Goal: Transaction & Acquisition: Purchase product/service

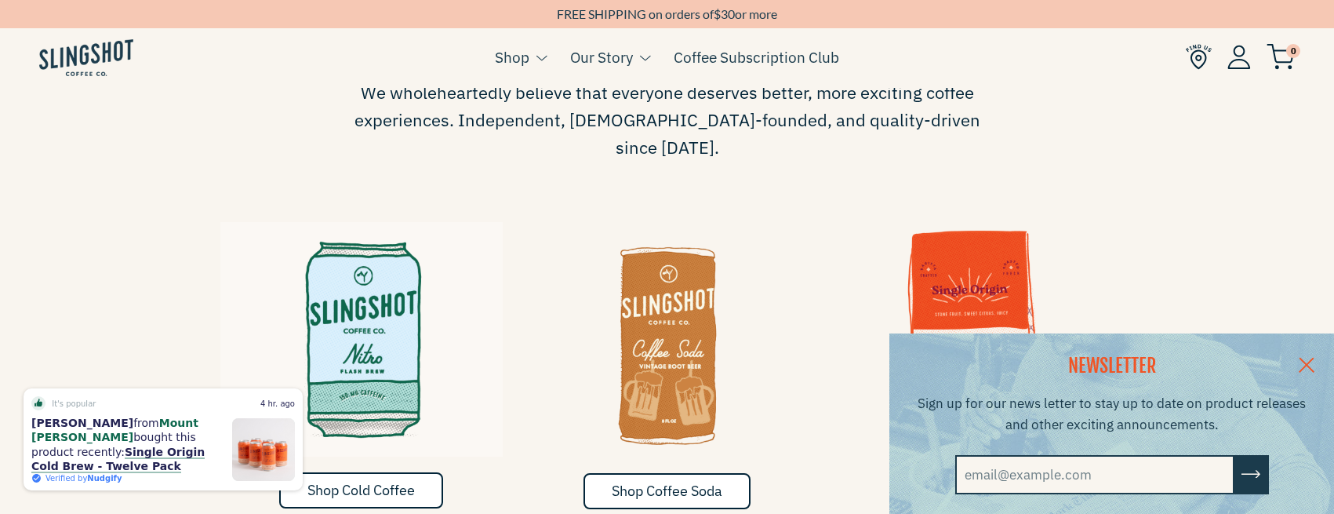
scroll to position [919, 0]
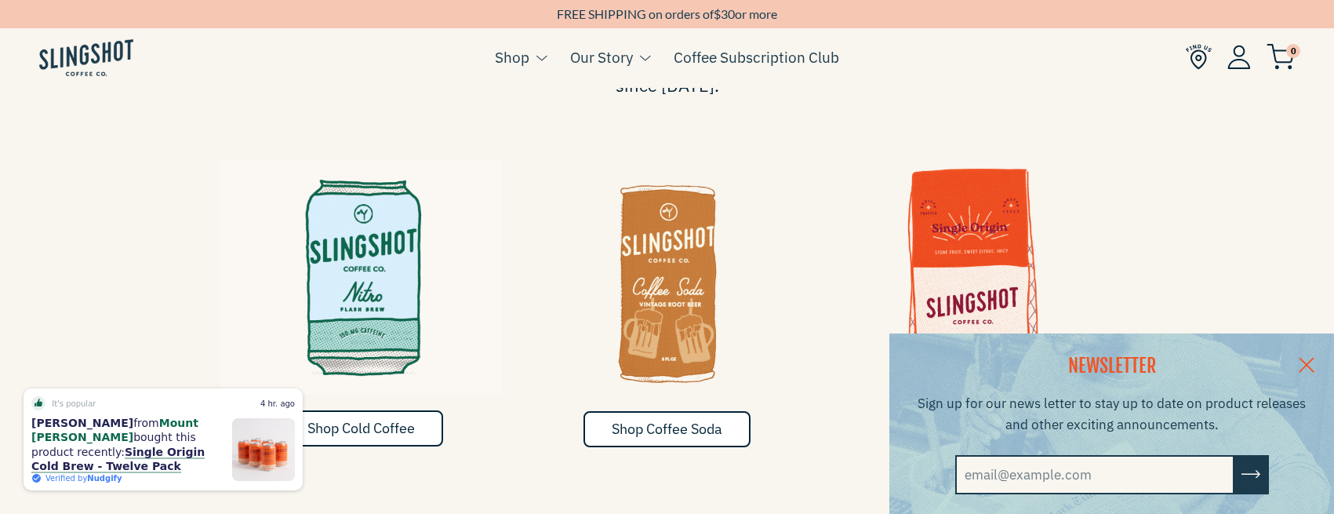
click at [1315, 358] on link at bounding box center [1306, 363] width 55 height 60
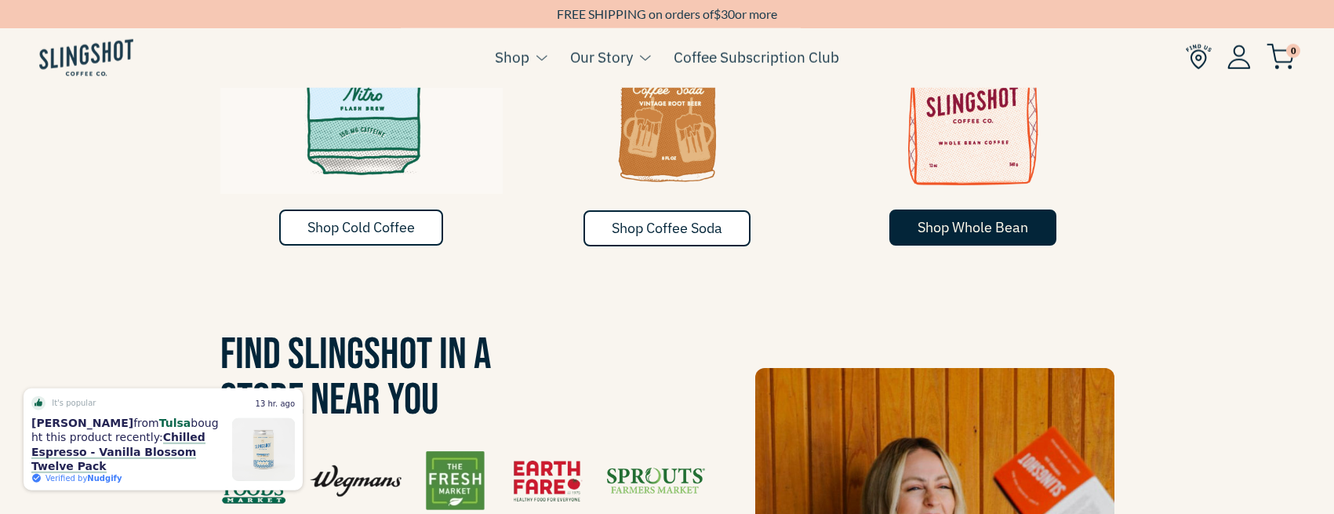
scroll to position [1116, 0]
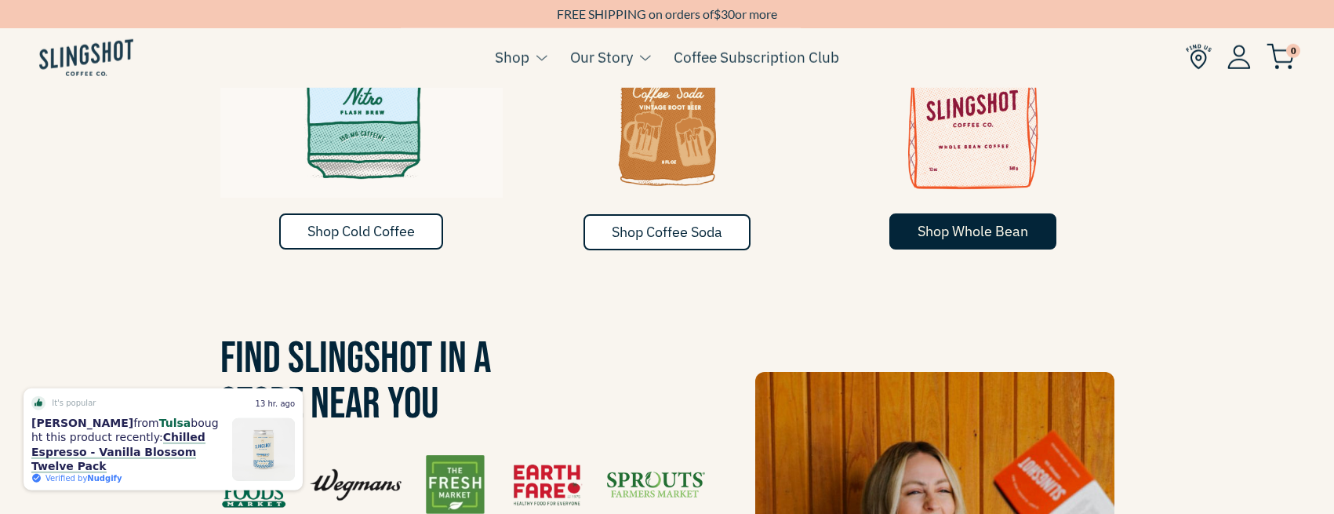
click at [935, 214] on link "Shop Whole Bean" at bounding box center [972, 231] width 167 height 36
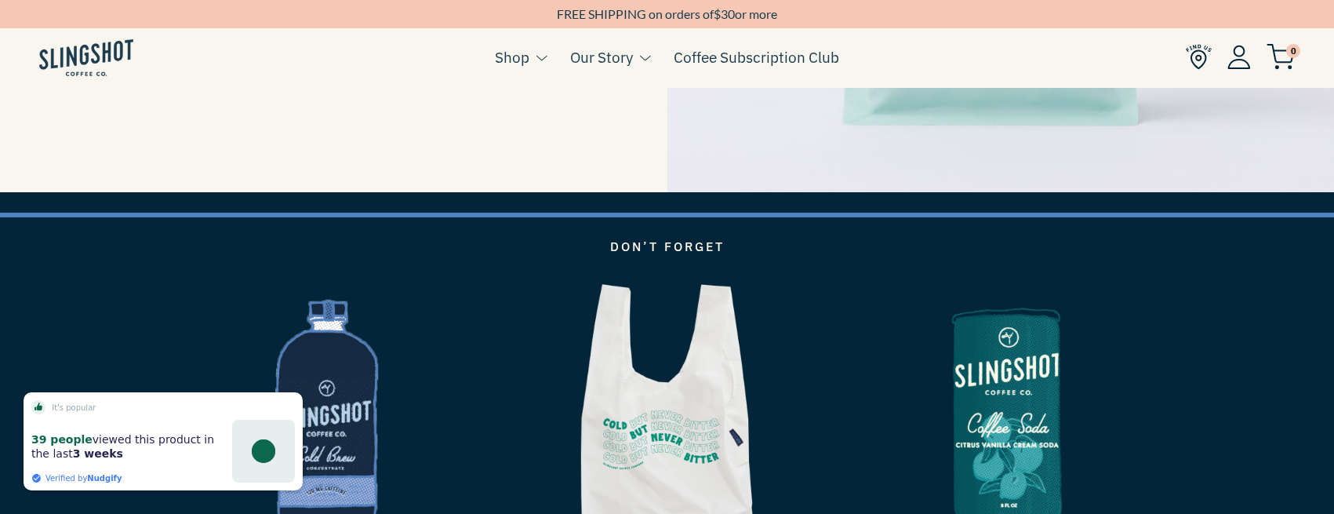
scroll to position [2301, 0]
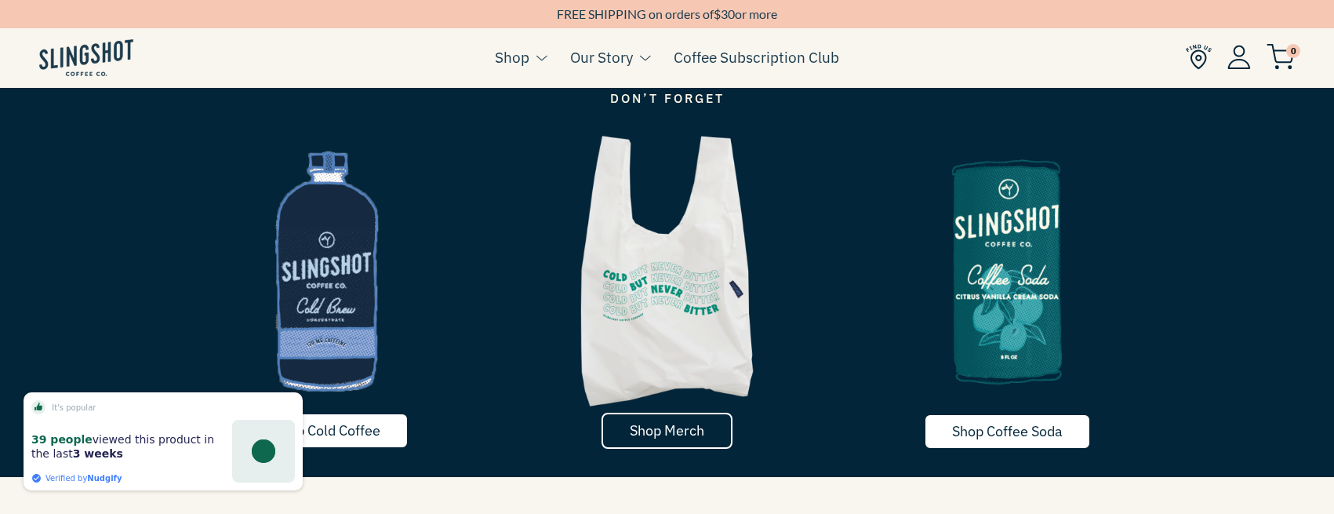
click at [692, 426] on span "Shop Merch" at bounding box center [667, 430] width 74 height 18
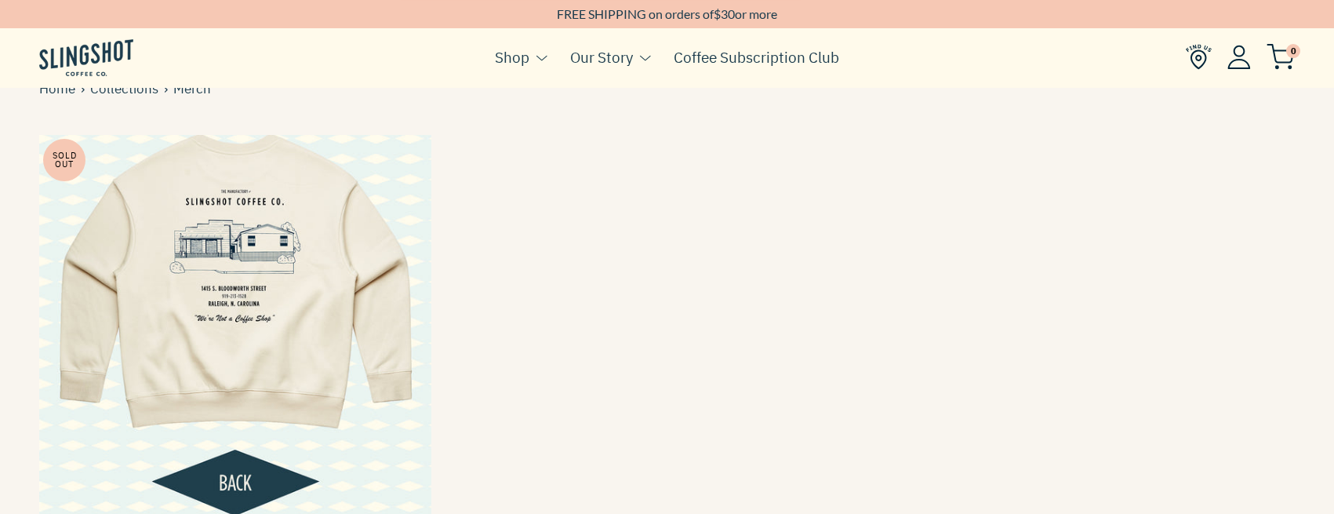
scroll to position [136, 0]
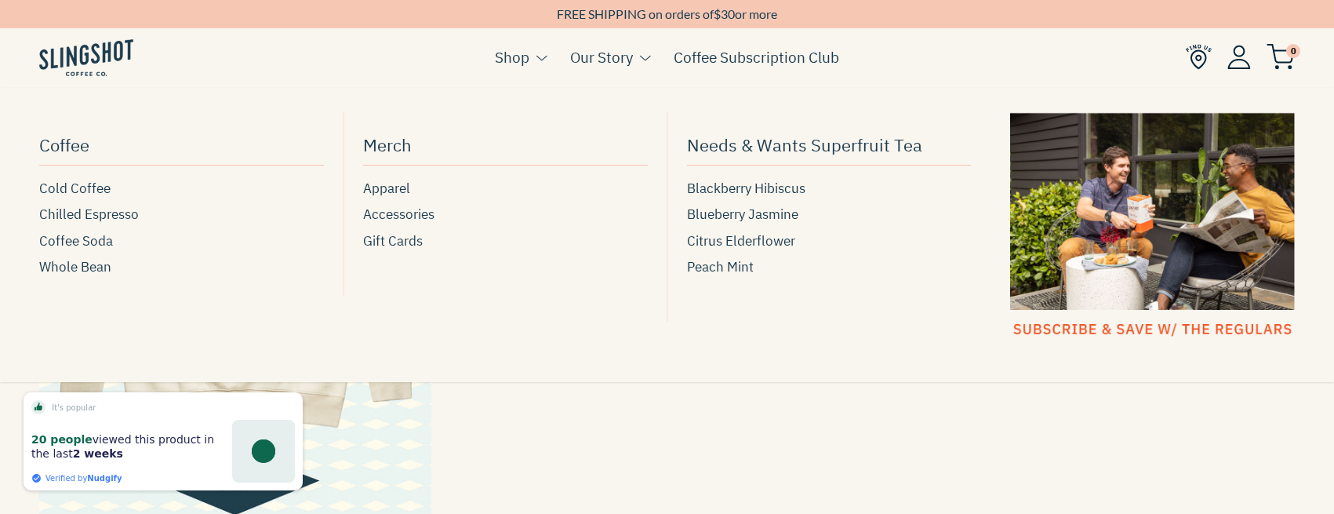
click at [504, 63] on link "Shop" at bounding box center [512, 57] width 34 height 24
